Goal: Transaction & Acquisition: Purchase product/service

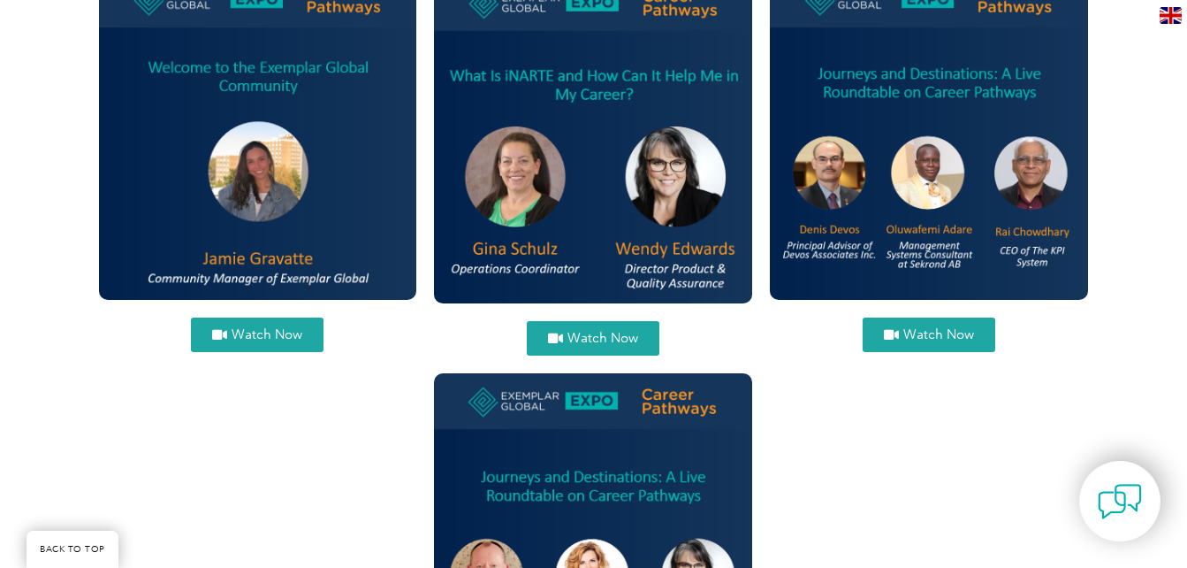
scroll to position [2284, 0]
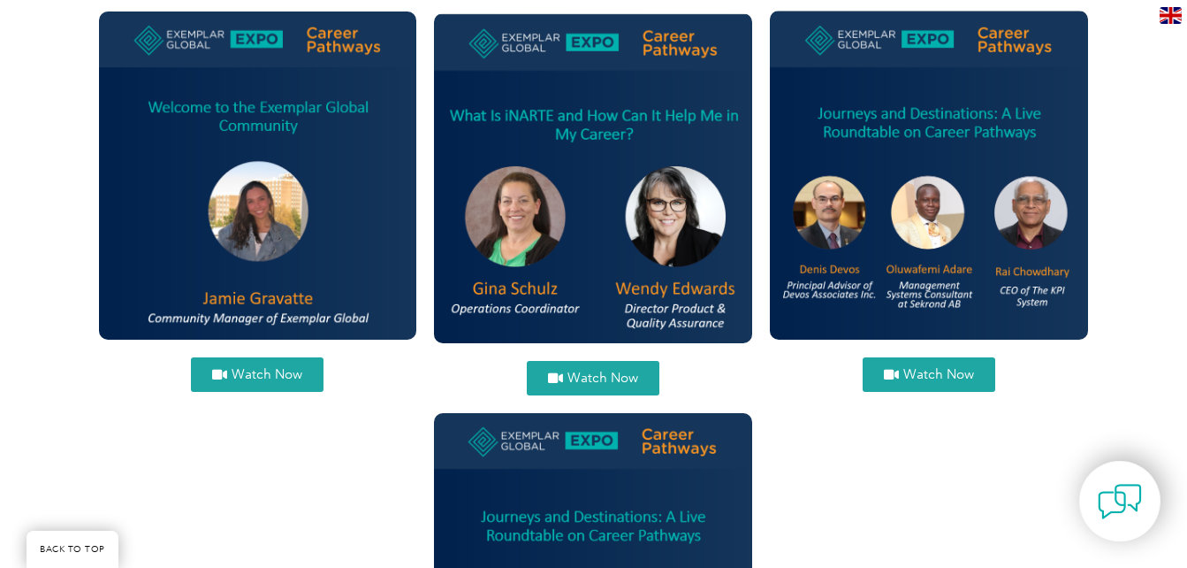
click at [938, 370] on span "Watch Now" at bounding box center [939, 374] width 71 height 13
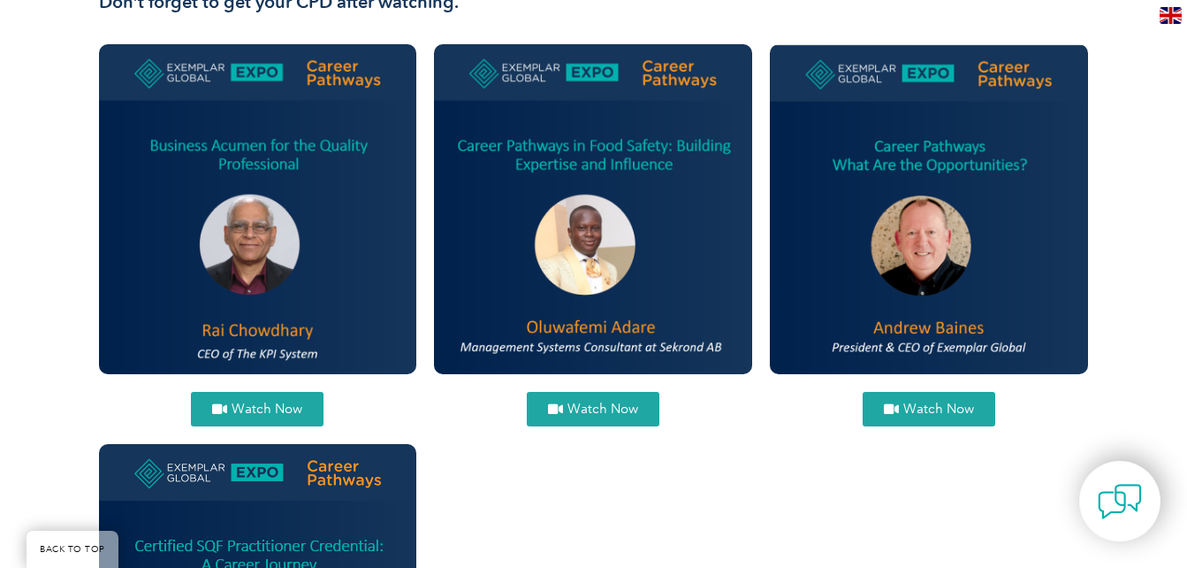
scroll to position [705, 0]
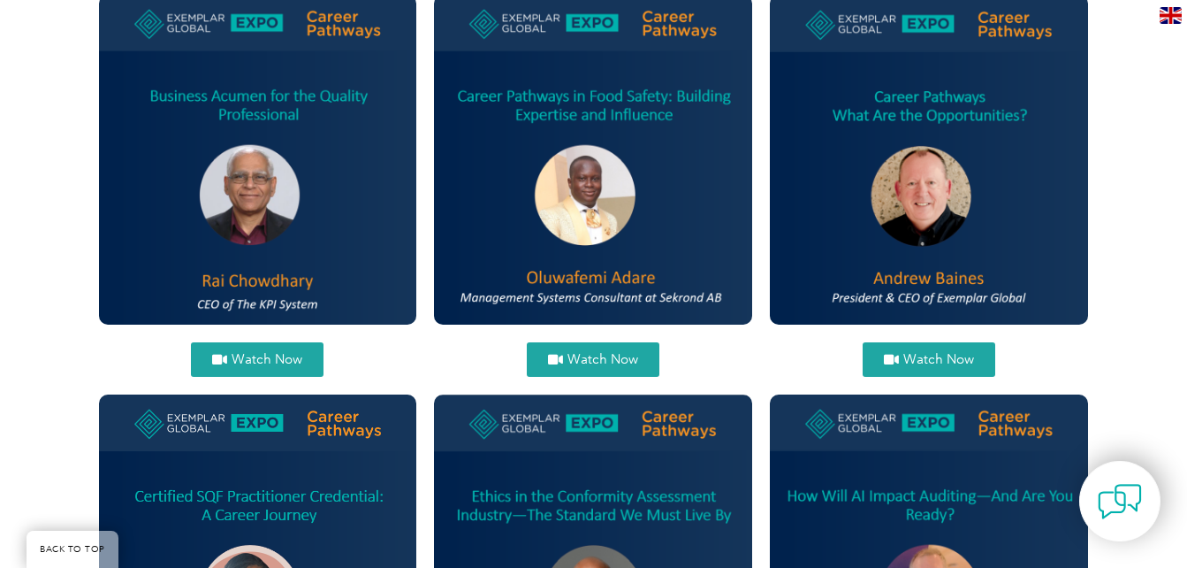
click at [608, 355] on span "Watch Now" at bounding box center [603, 359] width 71 height 13
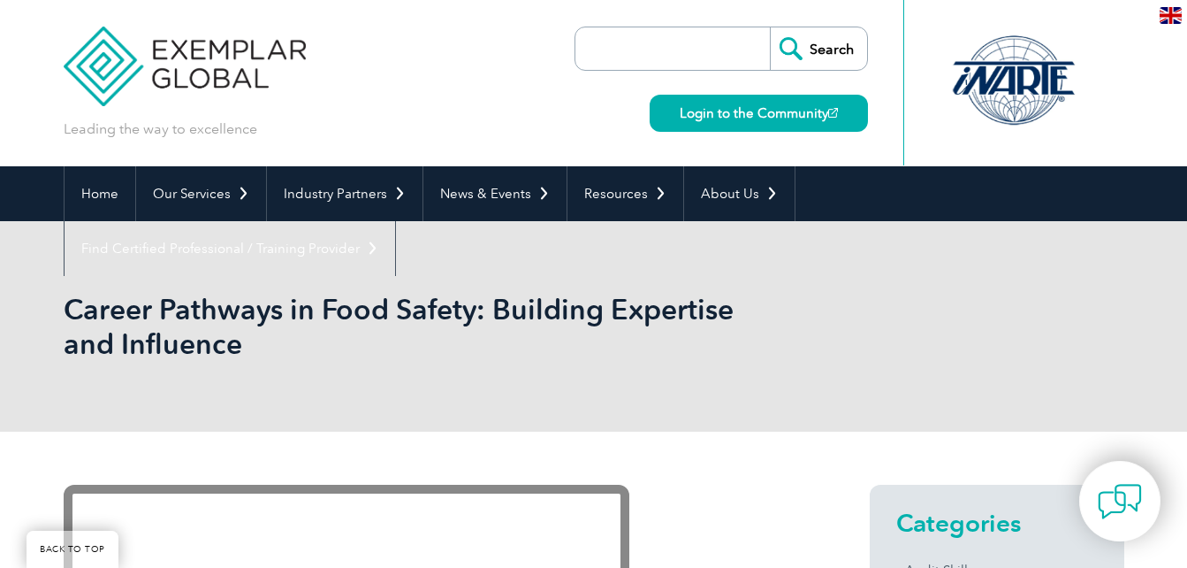
scroll to position [485, 0]
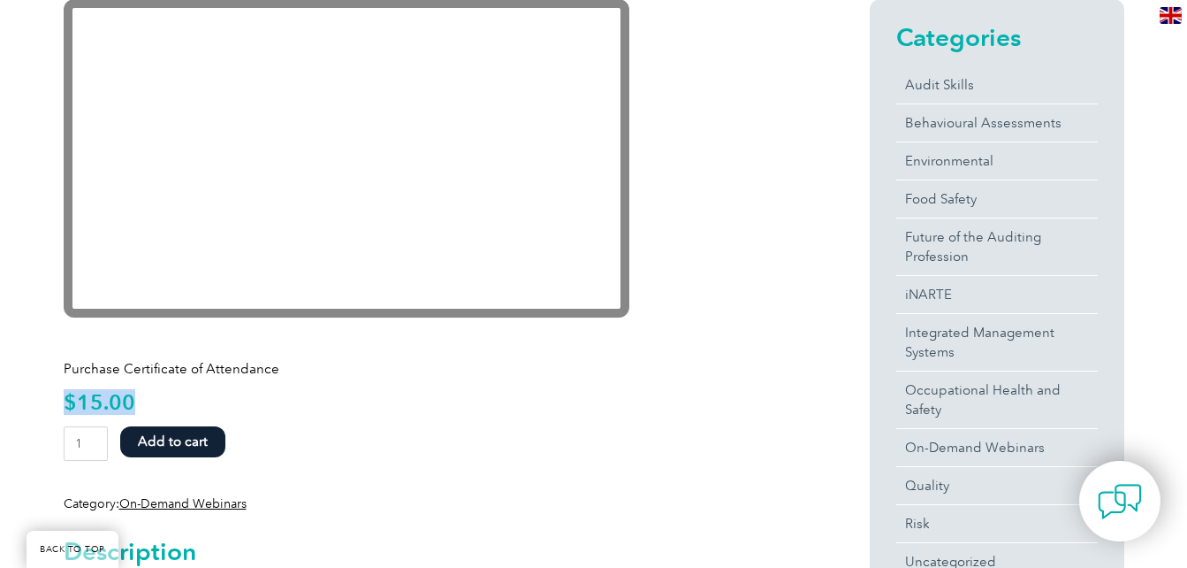
drag, startPoint x: 64, startPoint y: 402, endPoint x: 156, endPoint y: 389, distance: 93.8
click at [156, 389] on div "Purchase Certificate of Attendance $ 15.00 Career Pathways in Food Safety: Buil…" at bounding box center [435, 429] width 743 height 168
drag, startPoint x: 156, startPoint y: 389, endPoint x: 111, endPoint y: 398, distance: 46.8
copy bdi "$ 15.00"
